Goal: Transaction & Acquisition: Download file/media

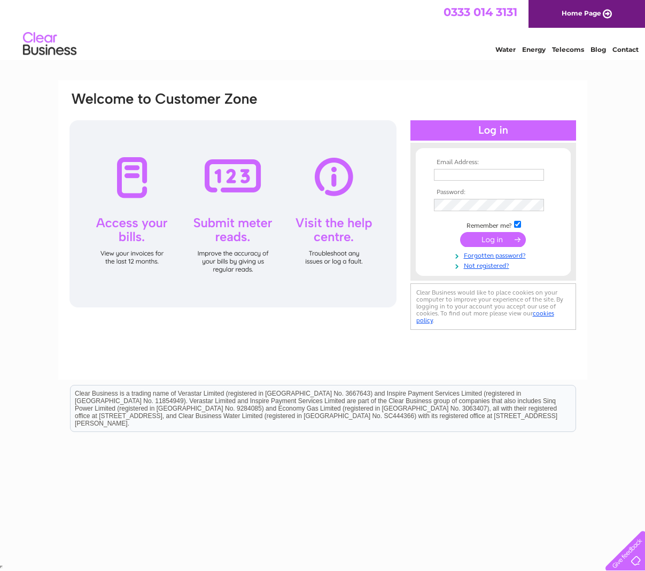
type input "[PERSON_NAME][EMAIL_ADDRESS][DOMAIN_NAME]"
click at [501, 240] on input "submit" at bounding box center [493, 240] width 66 height 15
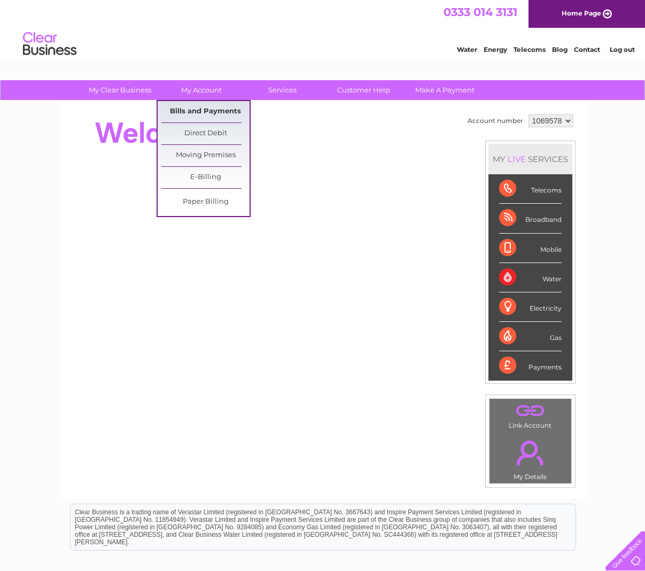
click at [219, 109] on link "Bills and Payments" at bounding box center [205, 111] width 88 height 21
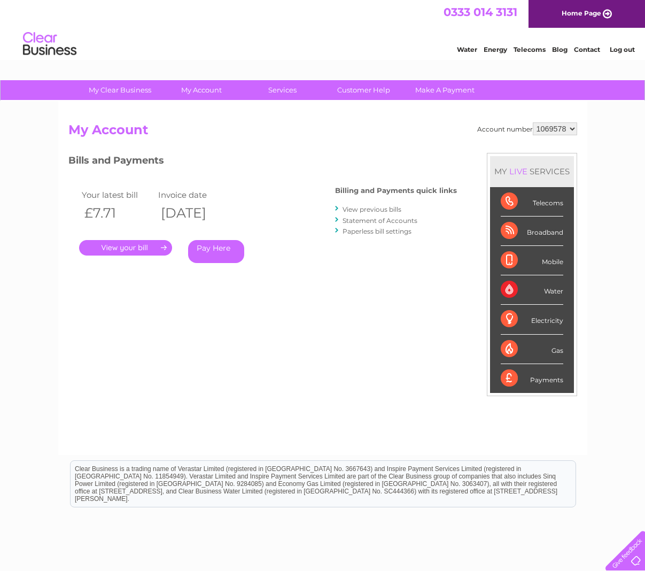
click at [162, 245] on link "." at bounding box center [125, 248] width 93 height 16
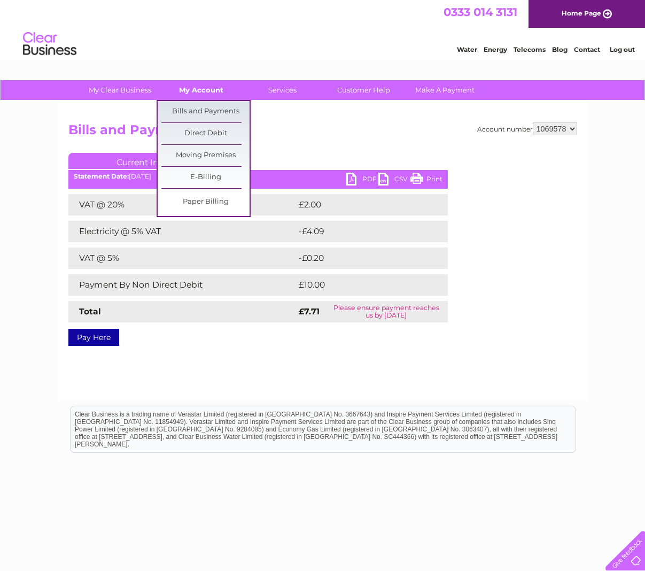
click at [196, 89] on link "My Account" at bounding box center [201, 90] width 88 height 20
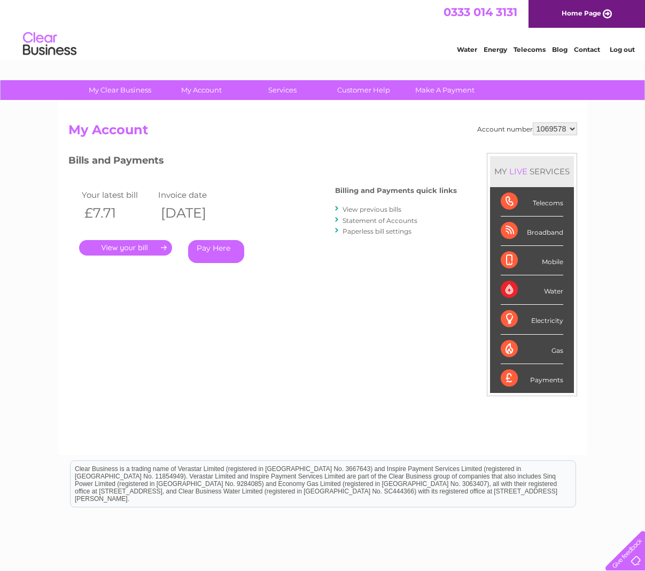
click at [397, 210] on link "View previous bills" at bounding box center [372, 209] width 59 height 8
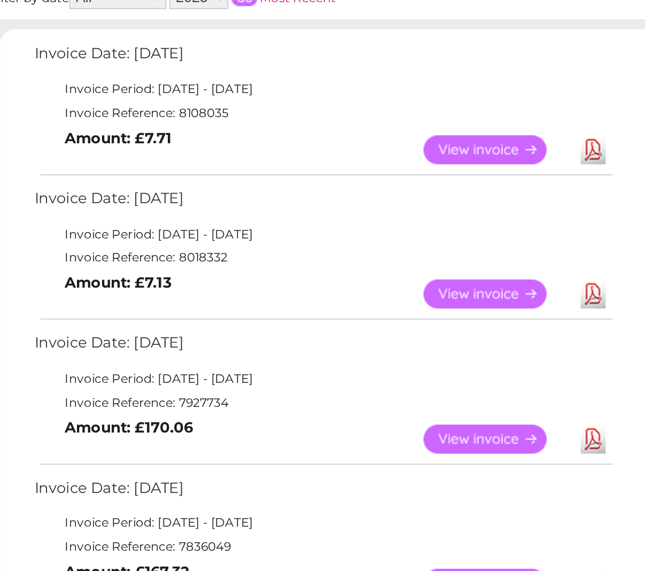
scroll to position [99, 0]
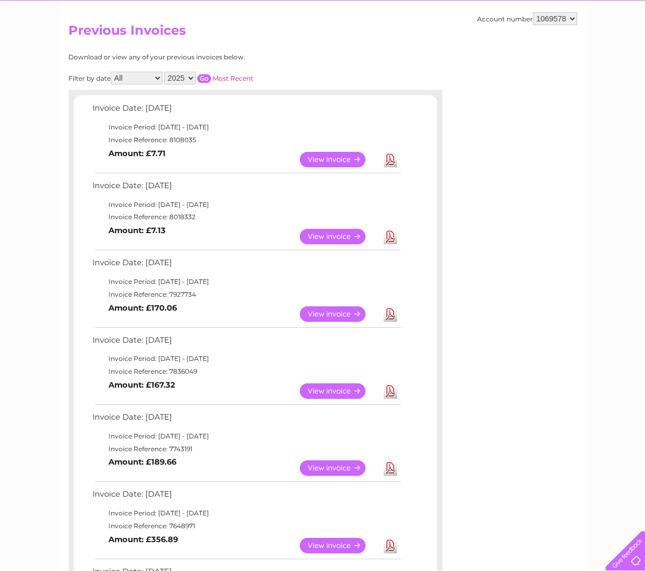
click at [344, 306] on link "View" at bounding box center [339, 314] width 79 height 16
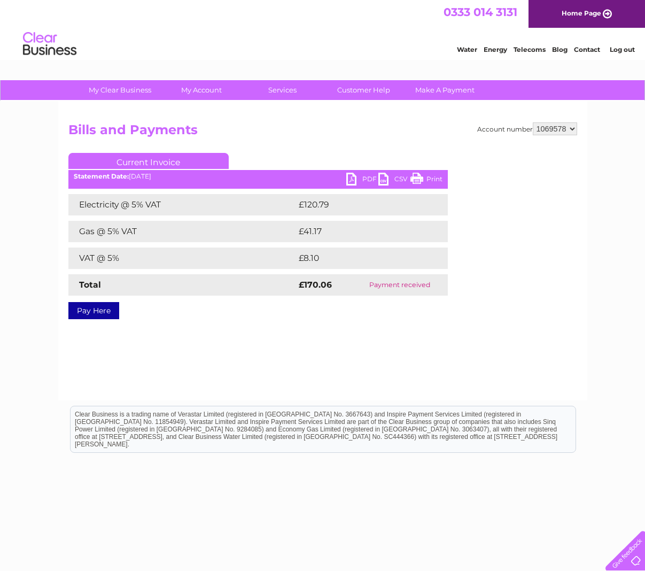
click at [363, 180] on link "PDF" at bounding box center [363, 181] width 32 height 16
click at [361, 180] on link "PDF" at bounding box center [363, 181] width 32 height 16
click at [352, 180] on link "PDF" at bounding box center [363, 181] width 32 height 16
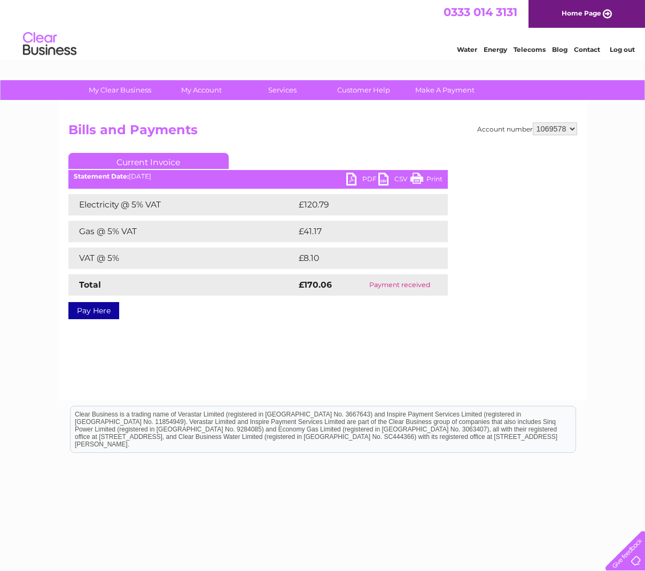
click at [352, 177] on link "PDF" at bounding box center [363, 181] width 32 height 16
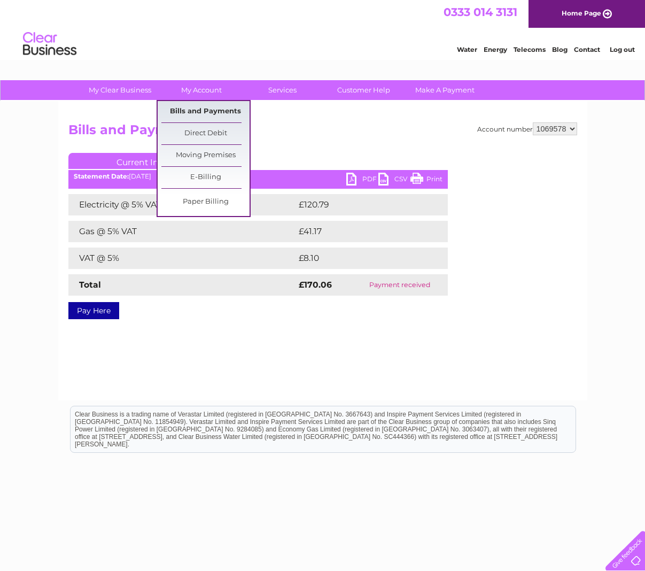
click at [206, 110] on link "Bills and Payments" at bounding box center [205, 111] width 88 height 21
click at [217, 110] on link "Bills and Payments" at bounding box center [205, 111] width 88 height 21
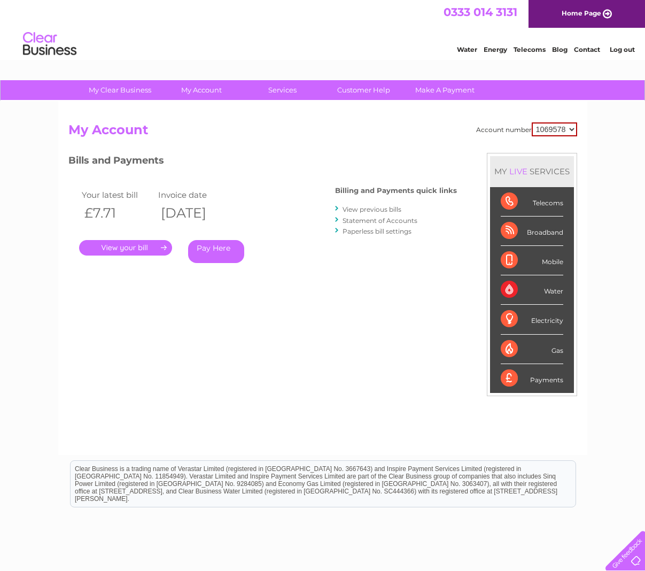
click at [398, 208] on link "View previous bills" at bounding box center [372, 209] width 59 height 8
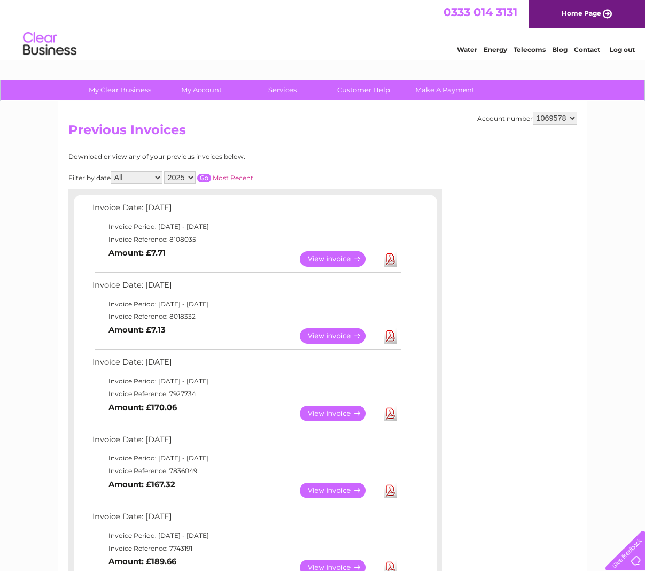
click at [344, 329] on link "View" at bounding box center [339, 336] width 79 height 16
click at [350, 255] on link "View" at bounding box center [339, 259] width 79 height 16
click at [391, 332] on link "Download" at bounding box center [390, 336] width 13 height 16
click at [392, 253] on link "Download" at bounding box center [390, 259] width 13 height 16
click at [391, 256] on link "Download" at bounding box center [390, 259] width 13 height 16
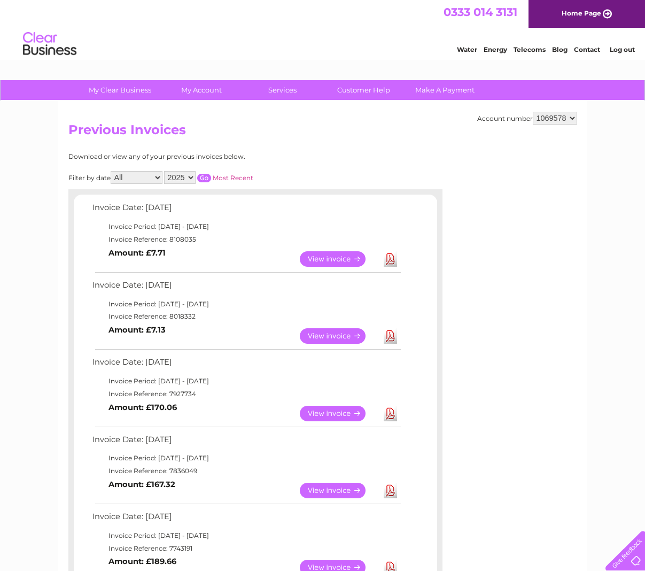
click at [390, 257] on link "Download" at bounding box center [390, 259] width 13 height 16
